Goal: Answer question/provide support

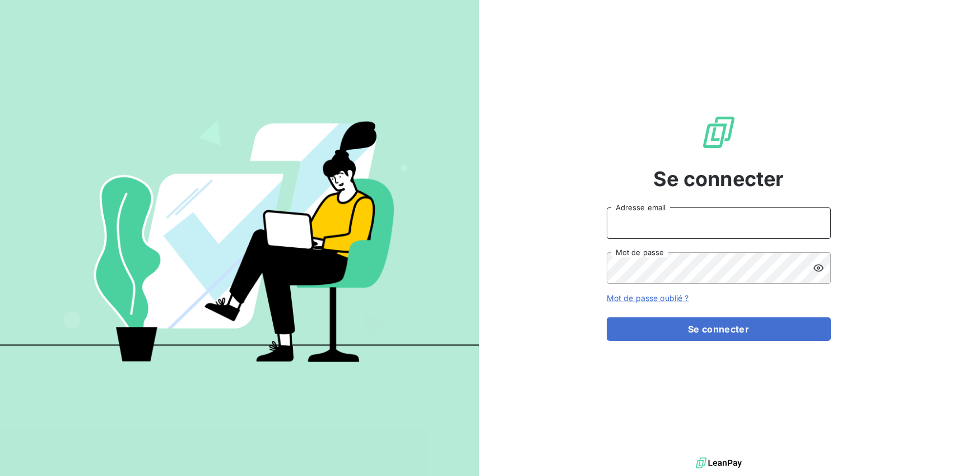
click at [667, 224] on input "Adresse email" at bounding box center [719, 222] width 224 height 31
type input "[PERSON_NAME][EMAIL_ADDRESS][DOMAIN_NAME]"
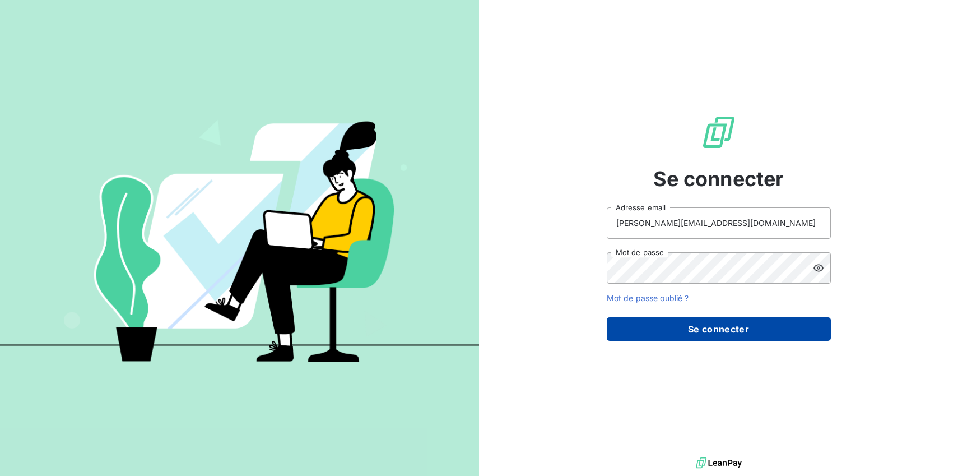
click at [705, 332] on button "Se connecter" at bounding box center [719, 329] width 224 height 24
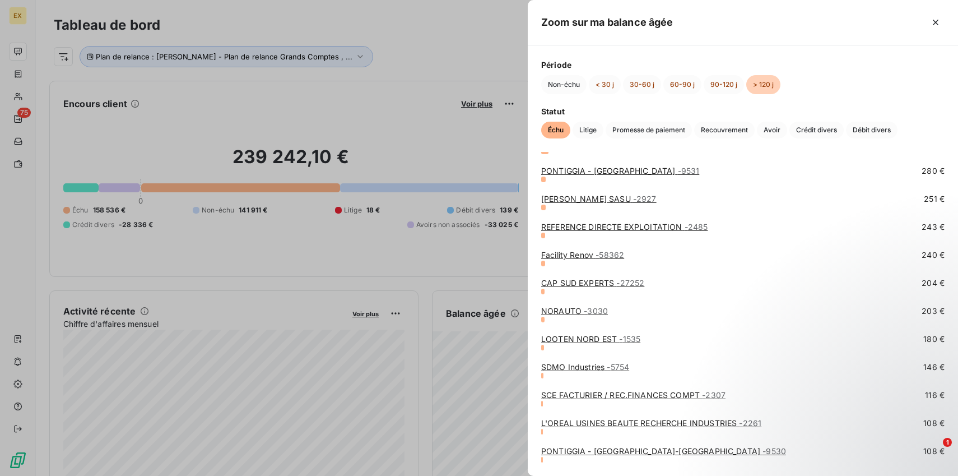
scroll to position [193, 0]
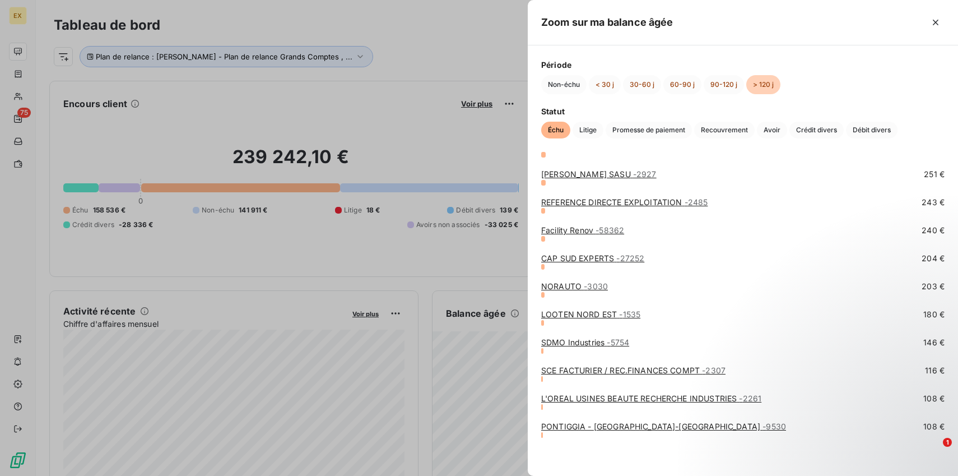
click at [476, 262] on div at bounding box center [479, 238] width 958 height 476
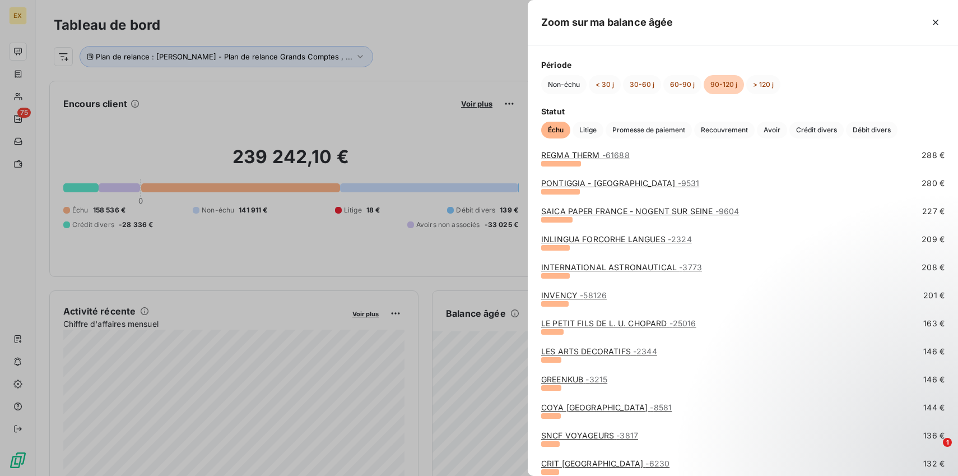
scroll to position [439, 0]
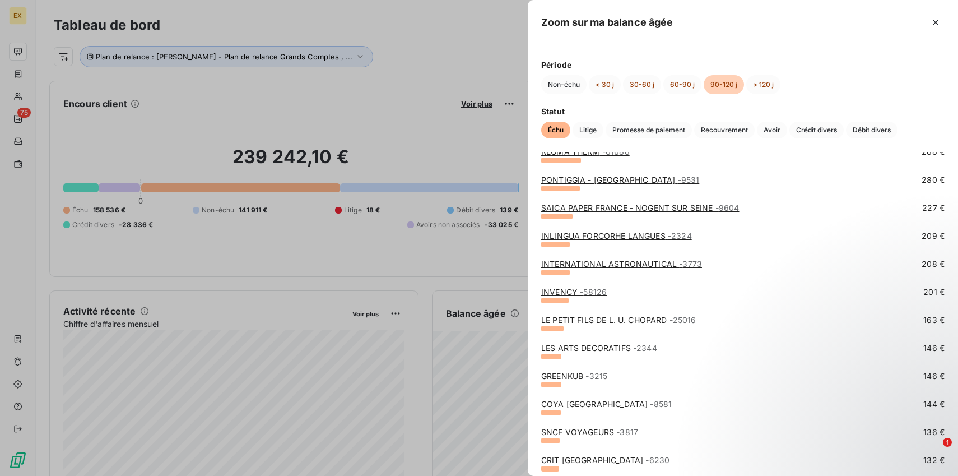
click at [580, 406] on link "COYA PARIS - 8581" at bounding box center [606, 404] width 131 height 10
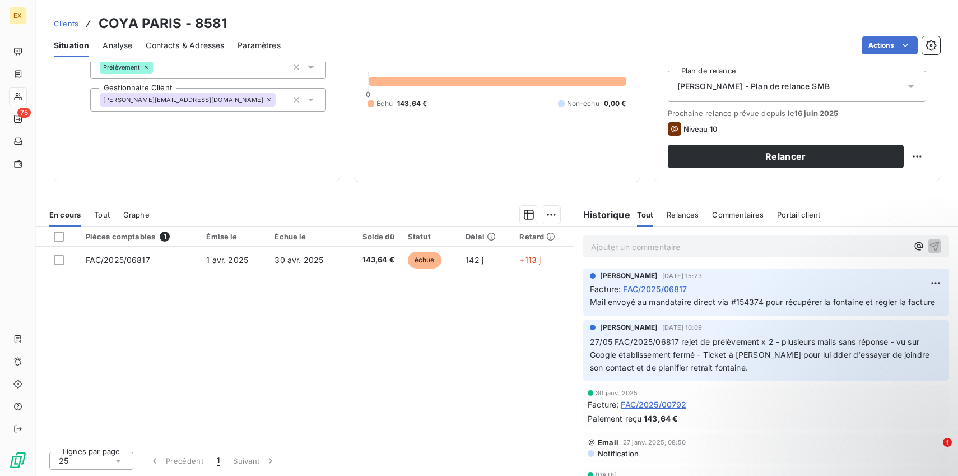
click at [647, 248] on p "Ajouter un commentaire ﻿" at bounding box center [749, 247] width 317 height 14
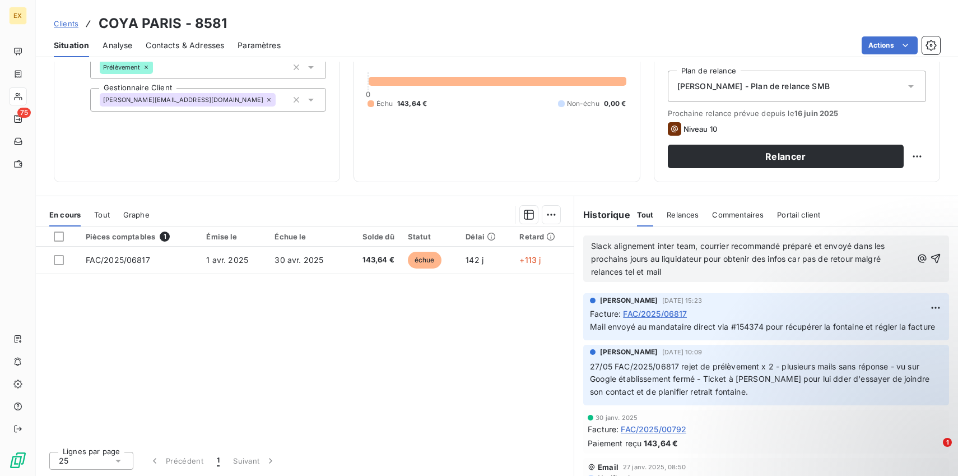
click at [941, 254] on div "Slack alignement inter team, courrier recommandé préparé et envoyé dans les pro…" at bounding box center [766, 258] width 366 height 46
click at [937, 258] on icon "button" at bounding box center [935, 258] width 11 height 11
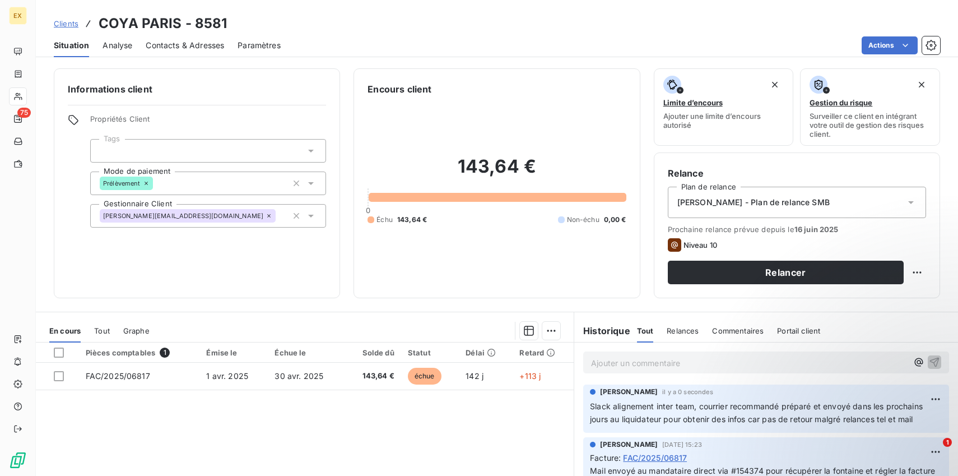
click at [68, 49] on span "Situation" at bounding box center [71, 45] width 35 height 11
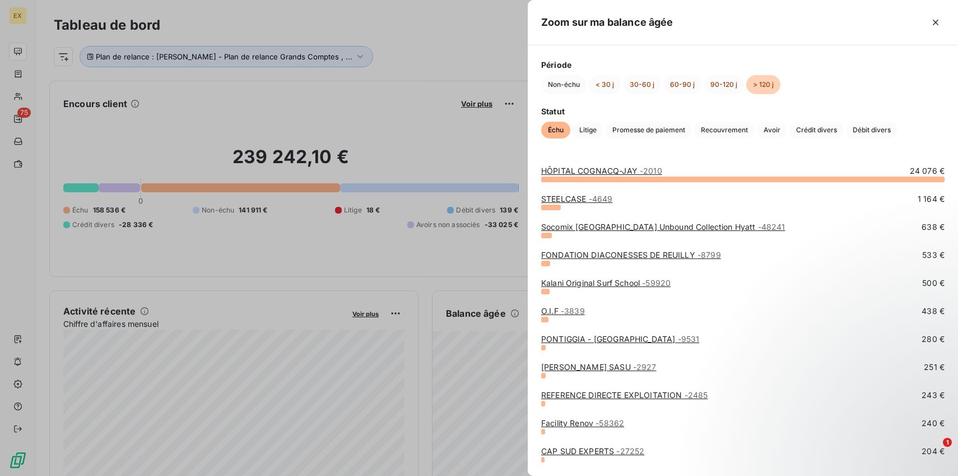
scroll to position [193, 0]
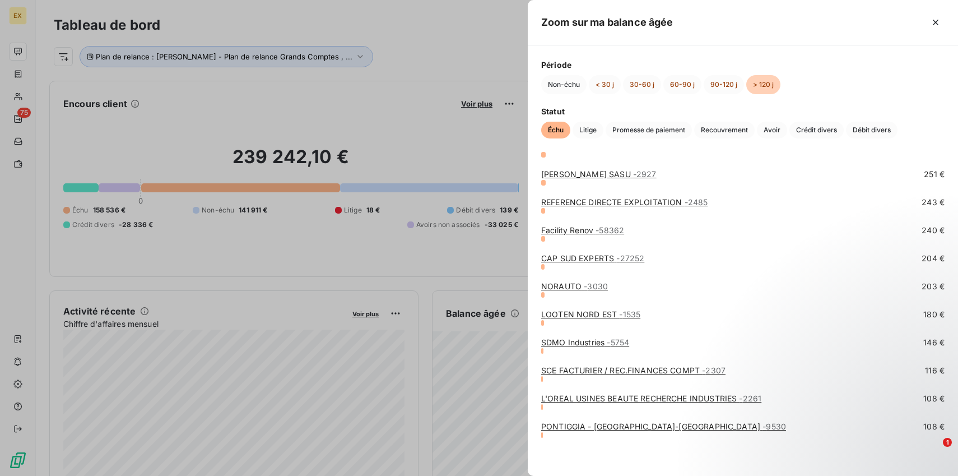
click at [596, 369] on link "SCE FACTURIER / REC.FINANCES COMPT - 2307" at bounding box center [633, 370] width 184 height 10
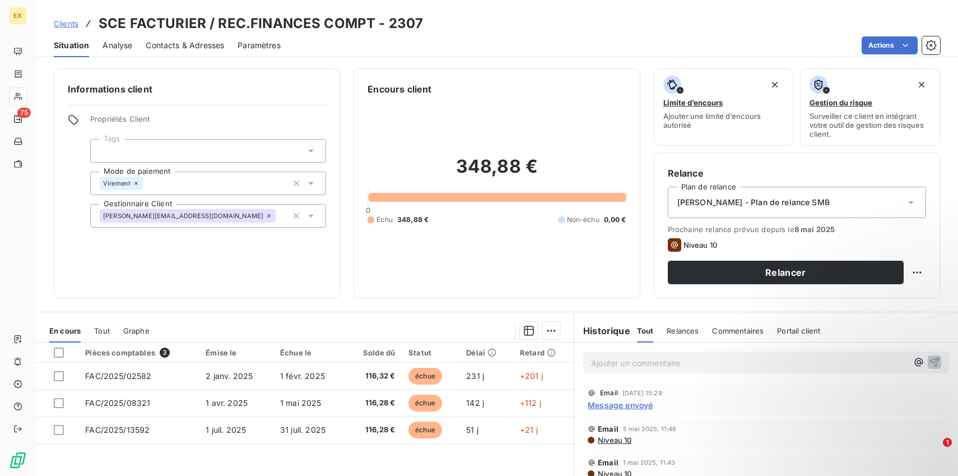
click at [643, 364] on p "Ajouter un commentaire ﻿" at bounding box center [749, 363] width 317 height 14
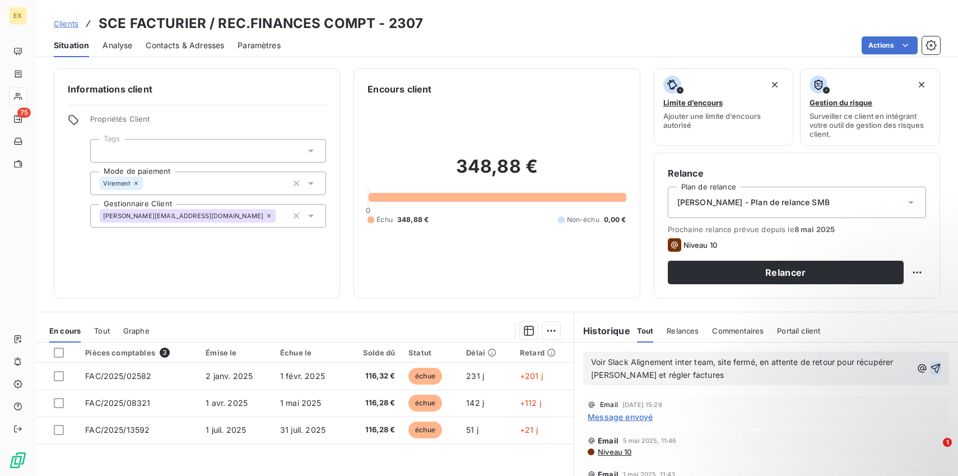
click at [936, 366] on icon "button" at bounding box center [935, 367] width 11 height 11
